Goal: Task Accomplishment & Management: Manage account settings

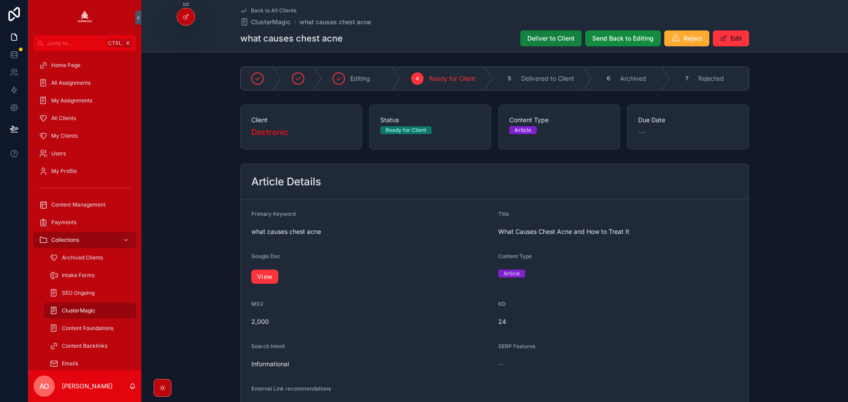
click at [540, 35] on span "Deliver to Client" at bounding box center [550, 38] width 47 height 9
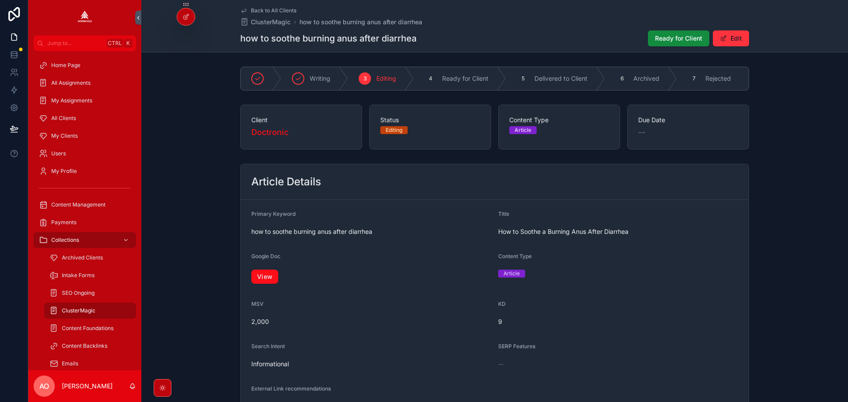
click at [263, 280] on link "View" at bounding box center [264, 277] width 27 height 14
click at [681, 33] on button "Ready for Client" at bounding box center [678, 38] width 61 height 16
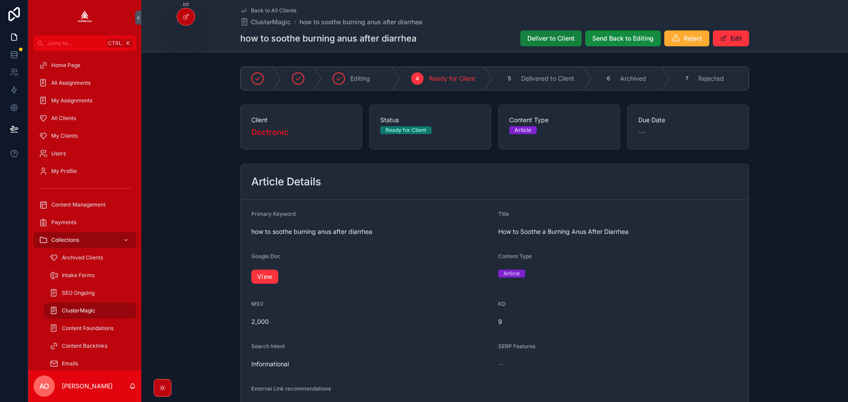
click at [555, 39] on span "Deliver to Client" at bounding box center [550, 38] width 47 height 9
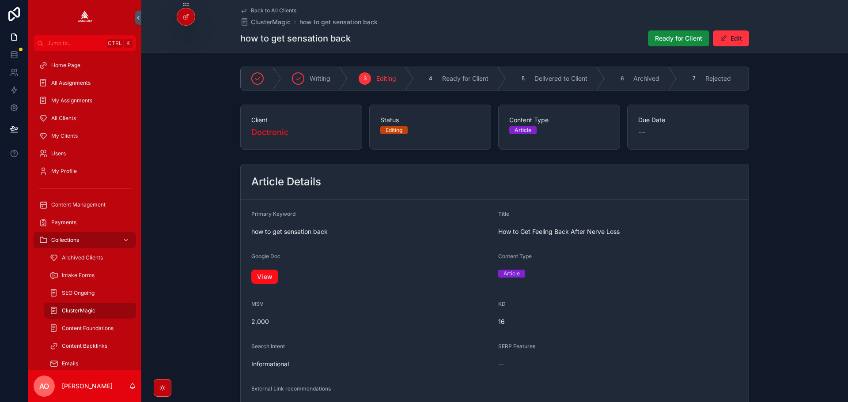
click at [266, 278] on link "View" at bounding box center [264, 277] width 27 height 14
click at [690, 34] on span "Ready for Client" at bounding box center [678, 38] width 47 height 9
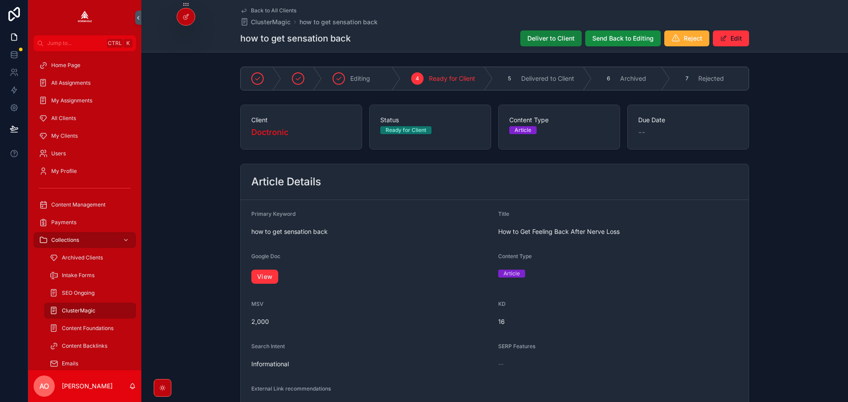
click at [539, 42] on span "Deliver to Client" at bounding box center [550, 38] width 47 height 9
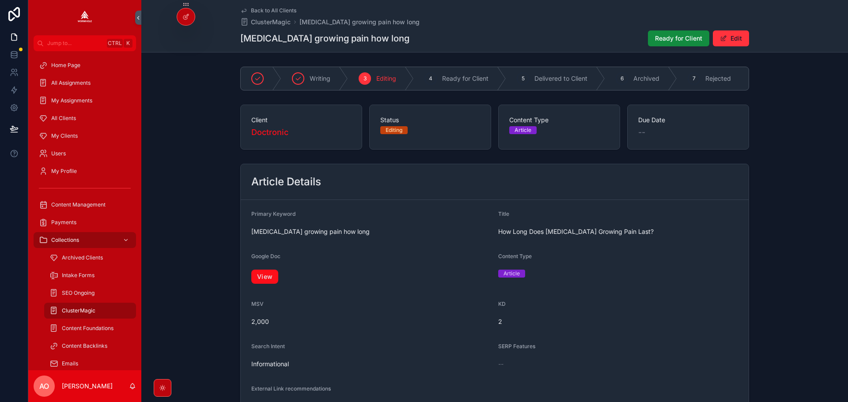
click at [270, 278] on link "View" at bounding box center [264, 277] width 27 height 14
click at [663, 38] on span "Ready for Client" at bounding box center [678, 38] width 47 height 9
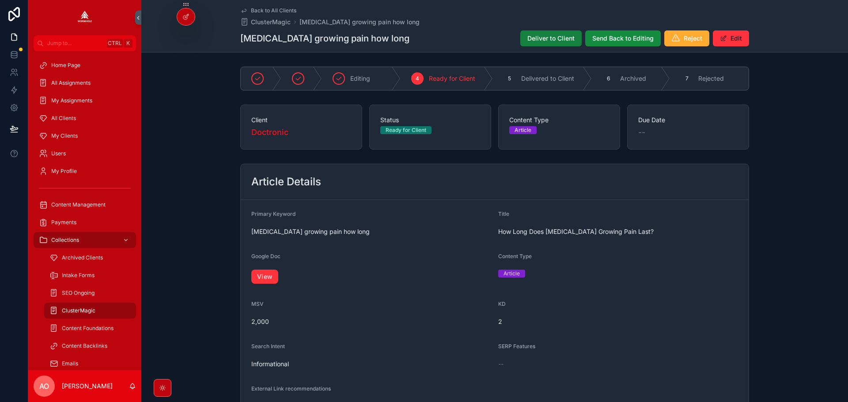
click at [527, 41] on span "Deliver to Client" at bounding box center [550, 38] width 47 height 9
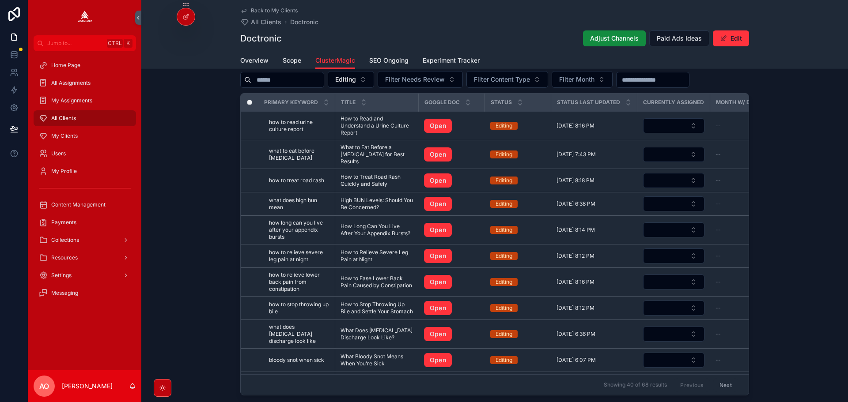
scroll to position [846, 0]
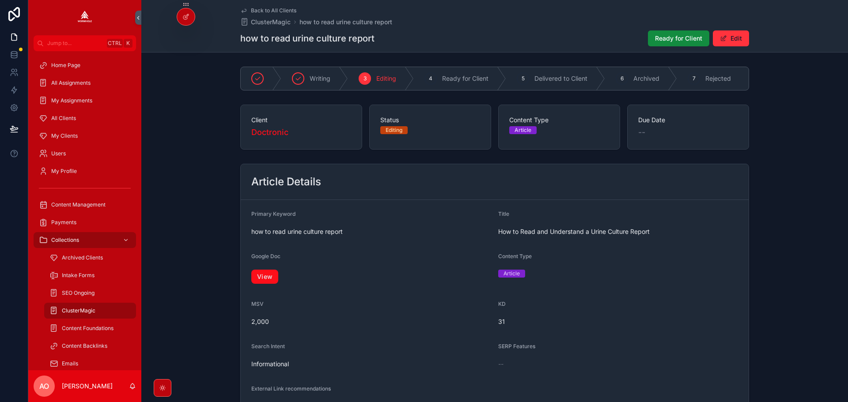
click at [266, 284] on link "View" at bounding box center [264, 277] width 27 height 14
